Goal: Task Accomplishment & Management: Complete application form

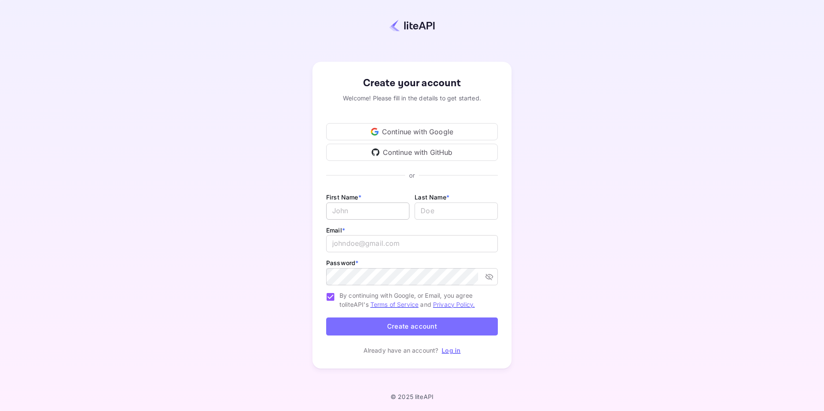
click at [369, 213] on input "Email *" at bounding box center [367, 211] width 83 height 17
type input "Alena"
type input "[PERSON_NAME]"
type input "[PERSON_NAME][EMAIL_ADDRESS][DOMAIN_NAME]"
click at [493, 278] on button "toggle password visibility" at bounding box center [488, 276] width 15 height 15
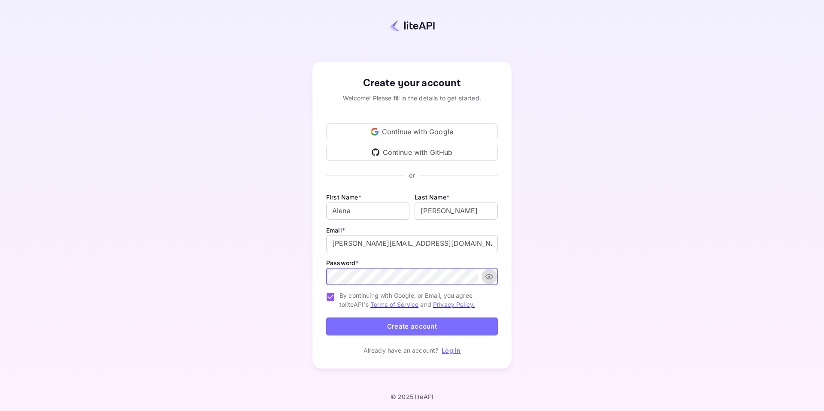
click at [493, 278] on button "toggle password visibility" at bounding box center [488, 276] width 15 height 15
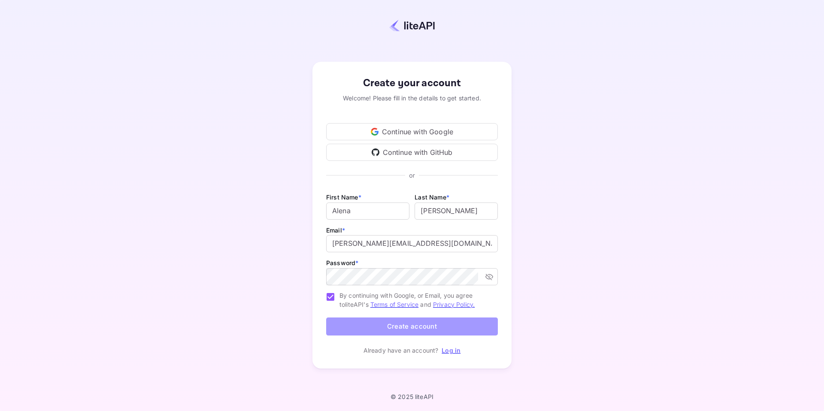
click at [420, 324] on button "Create account" at bounding box center [412, 327] width 172 height 18
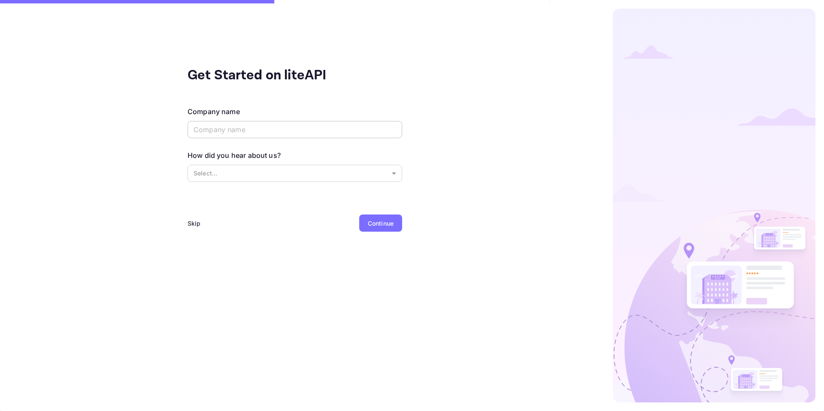
click at [250, 126] on input "text" at bounding box center [295, 129] width 215 height 17
type input "Nuite"
click at [192, 227] on div "Skip" at bounding box center [194, 223] width 13 height 9
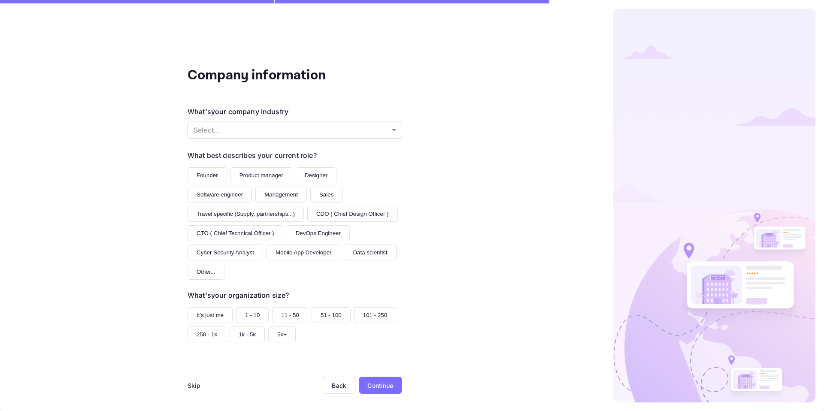
scroll to position [3, 0]
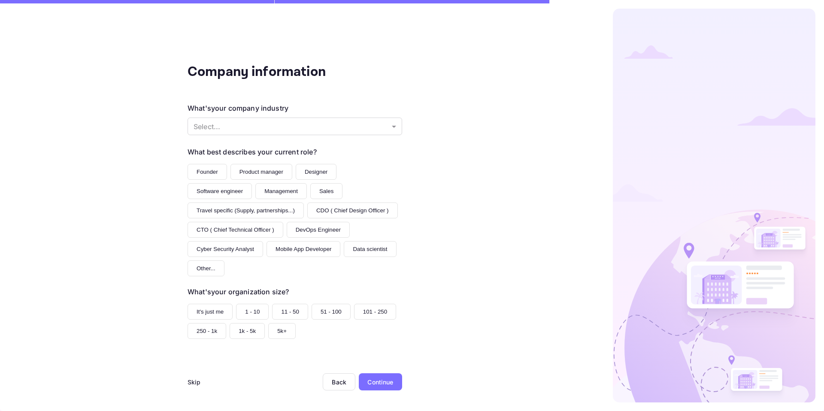
click at [199, 378] on div "Skip" at bounding box center [194, 382] width 13 height 9
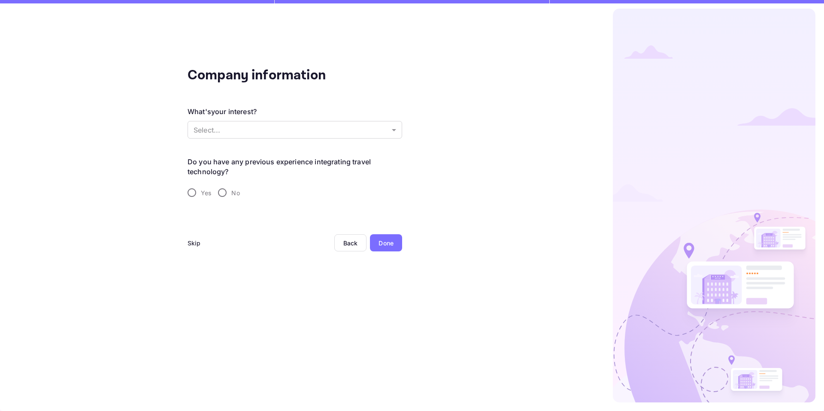
click at [201, 245] on div "Skip Back Done" at bounding box center [295, 253] width 215 height 38
click at [199, 245] on div "Skip" at bounding box center [194, 243] width 13 height 9
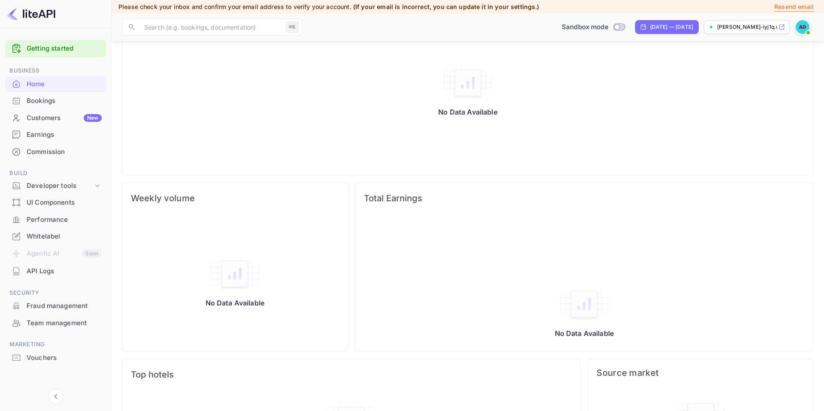
scroll to position [258, 0]
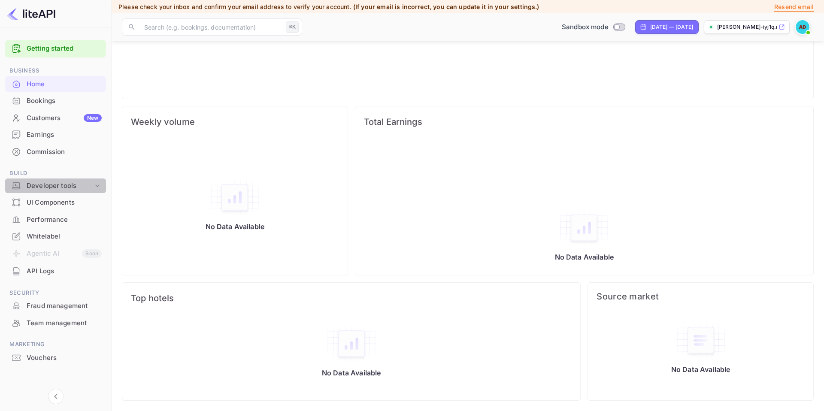
click at [67, 185] on div "Developer tools" at bounding box center [60, 186] width 67 height 10
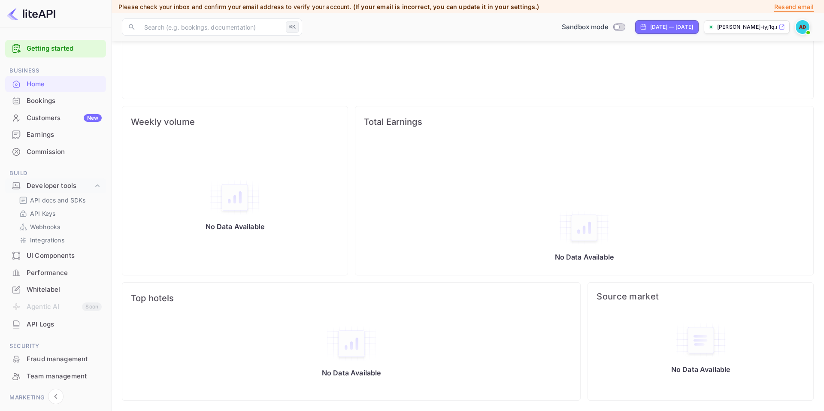
click at [71, 45] on link "Getting started" at bounding box center [64, 49] width 75 height 10
